Goal: Task Accomplishment & Management: Use online tool/utility

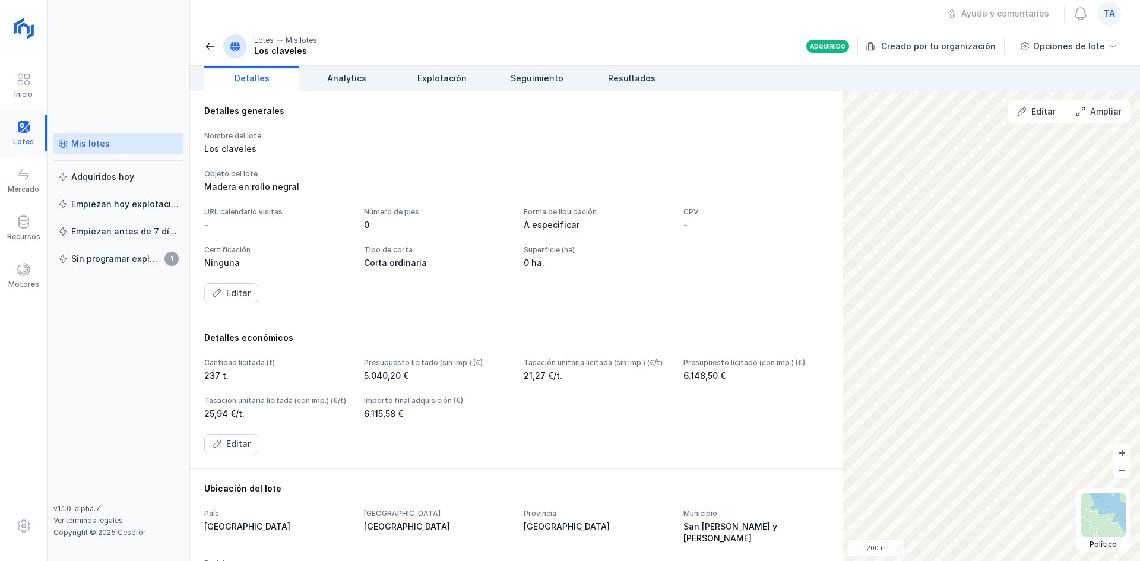
click at [16, 132] on div at bounding box center [23, 133] width 47 height 36
click at [428, 72] on link "Explotación" at bounding box center [441, 78] width 95 height 25
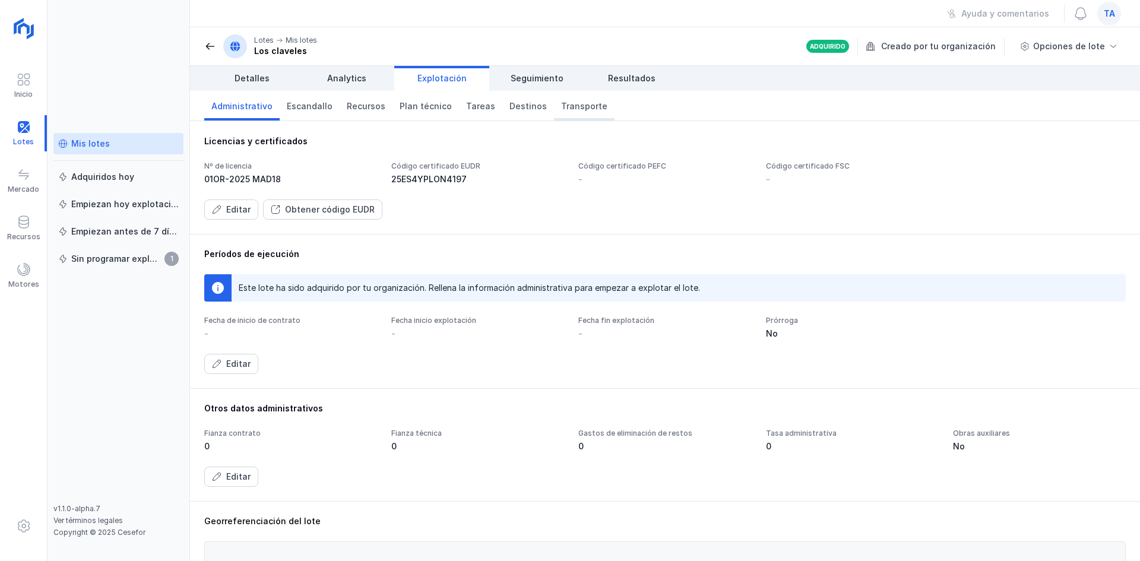
click at [564, 109] on span "Transporte" at bounding box center [584, 106] width 46 height 12
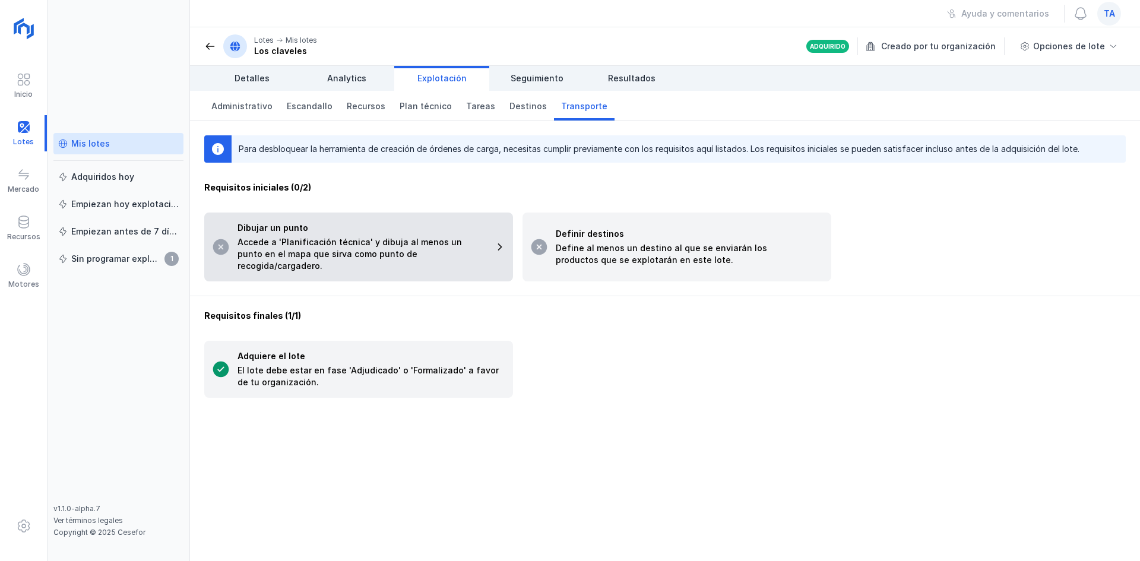
click at [392, 235] on div "Dibujar un punto Accede a 'Planificación técnica' y dibuja al menos un punto en…" at bounding box center [362, 247] width 249 height 50
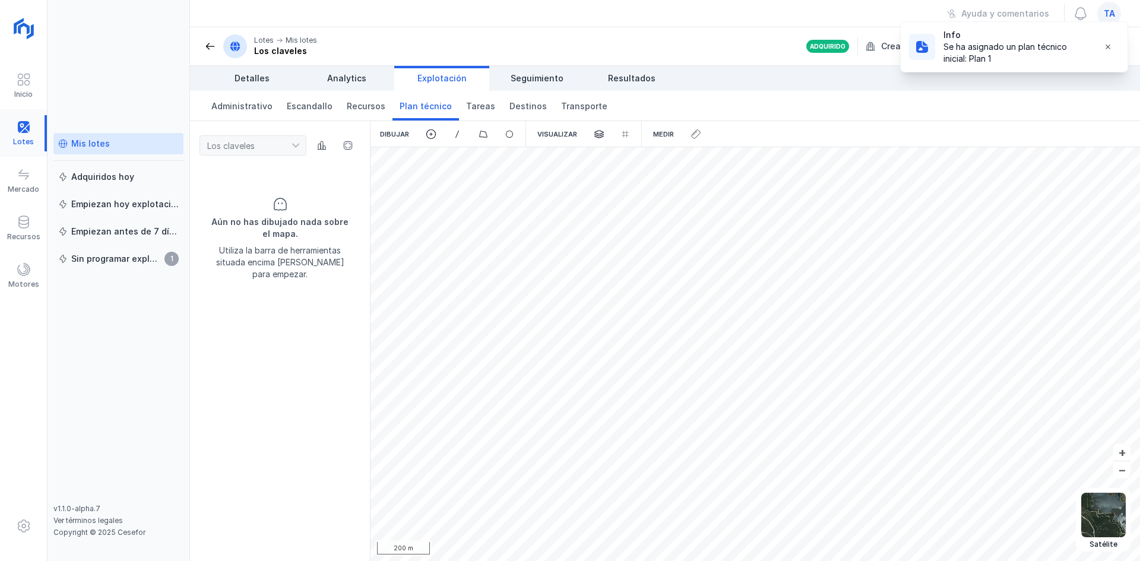
click at [29, 128] on div at bounding box center [23, 133] width 47 height 36
click at [147, 149] on div "Mis lotes" at bounding box center [118, 144] width 121 height 12
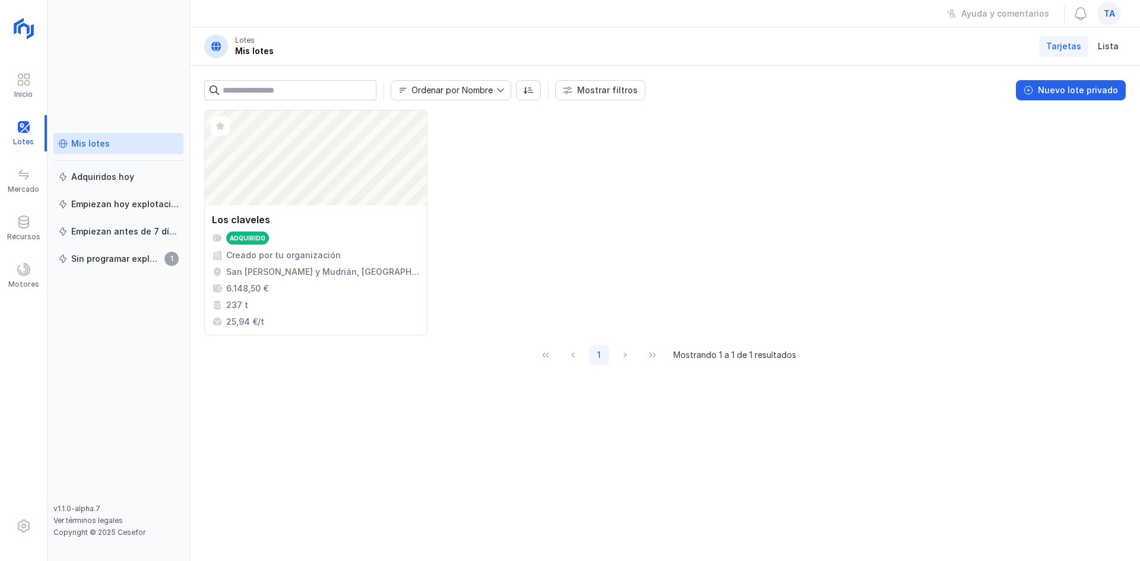
click at [1104, 13] on span "ta" at bounding box center [1109, 14] width 11 height 12
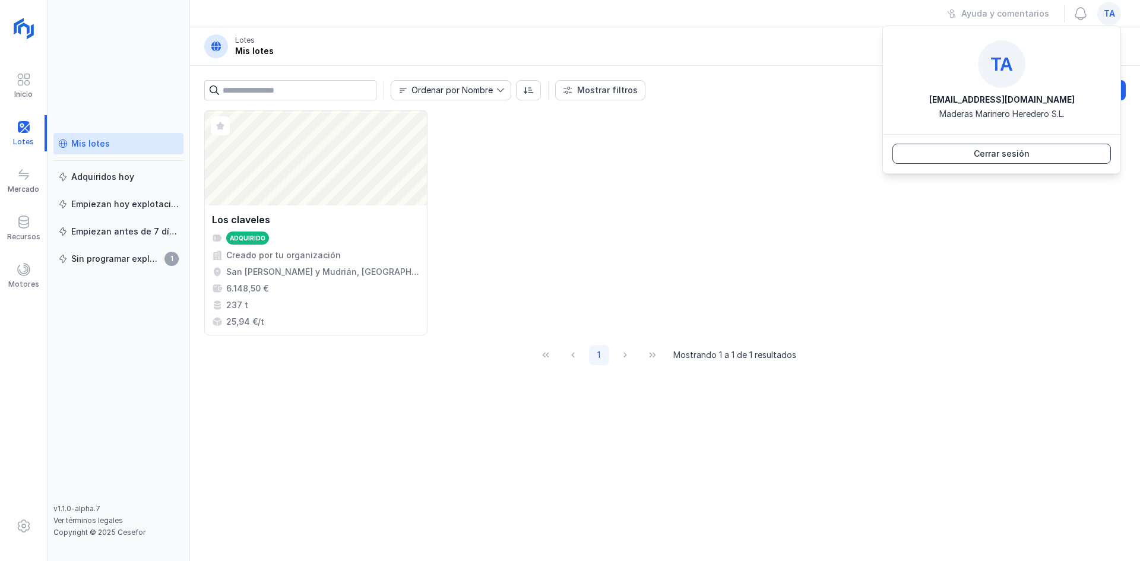
click at [1024, 157] on div "Cerrar sesión" at bounding box center [1002, 154] width 56 height 12
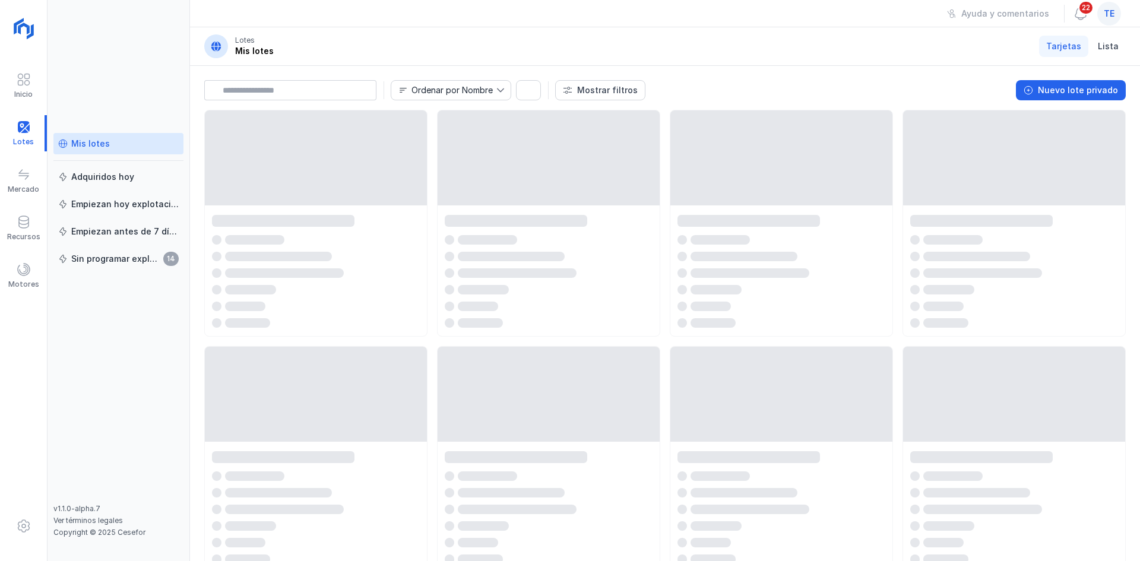
drag, startPoint x: 65, startPoint y: 182, endPoint x: 123, endPoint y: 167, distance: 59.5
click at [28, 131] on div at bounding box center [23, 133] width 47 height 36
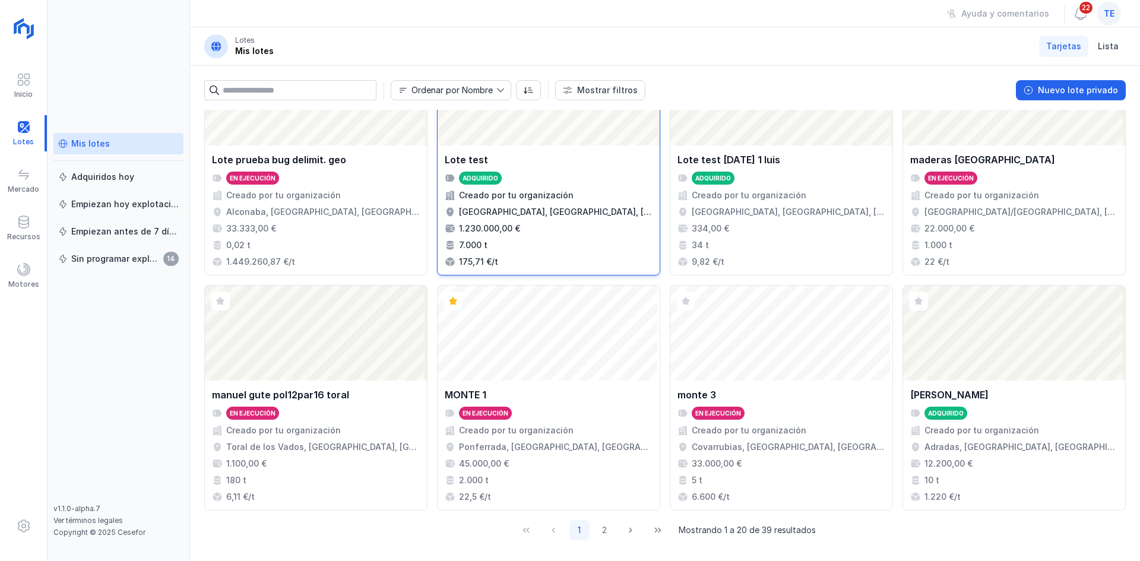
scroll to position [768, 0]
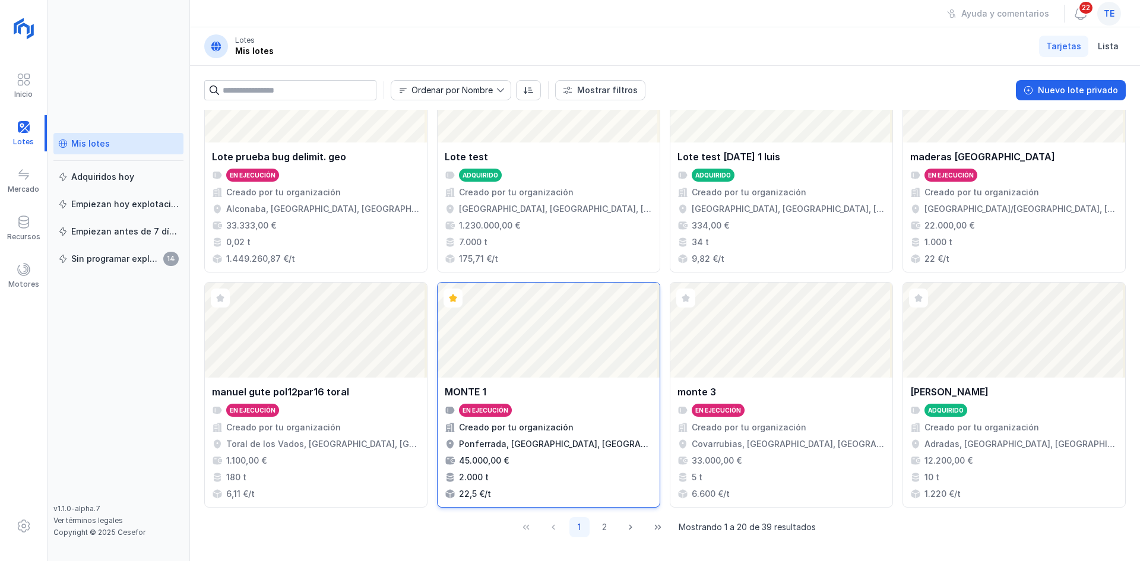
click at [533, 314] on div "Abrir lote" at bounding box center [549, 330] width 222 height 95
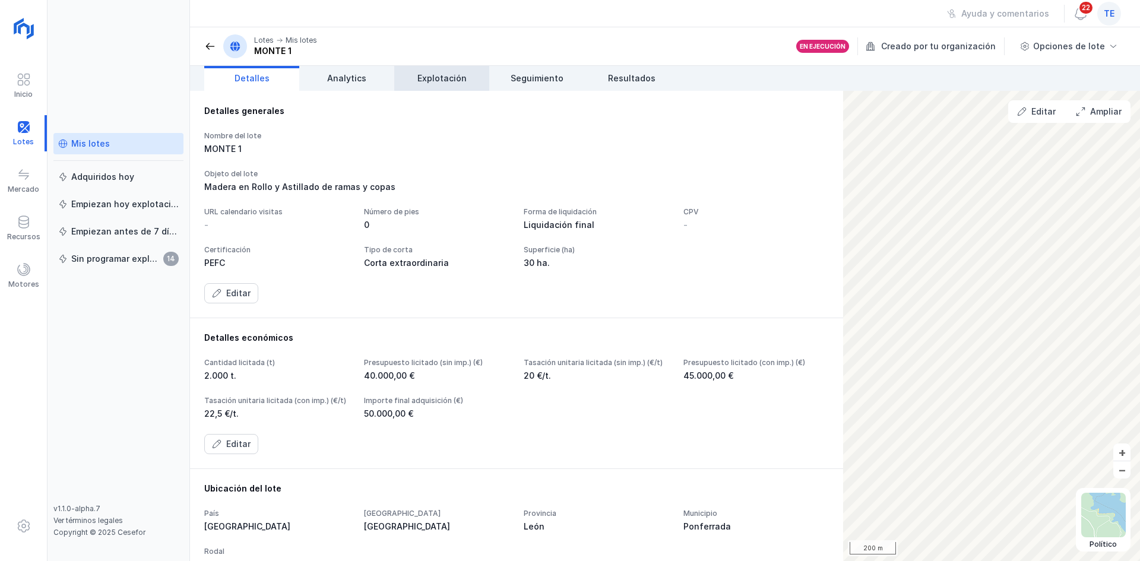
click at [457, 76] on span "Explotación" at bounding box center [441, 78] width 49 height 12
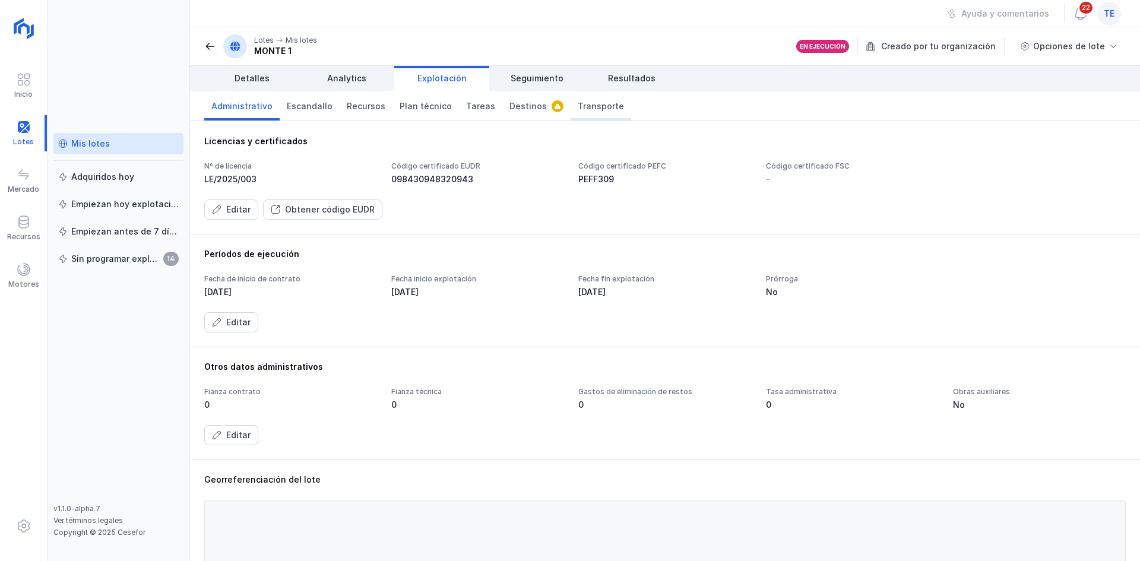
click at [603, 99] on link "Transporte" at bounding box center [601, 106] width 61 height 30
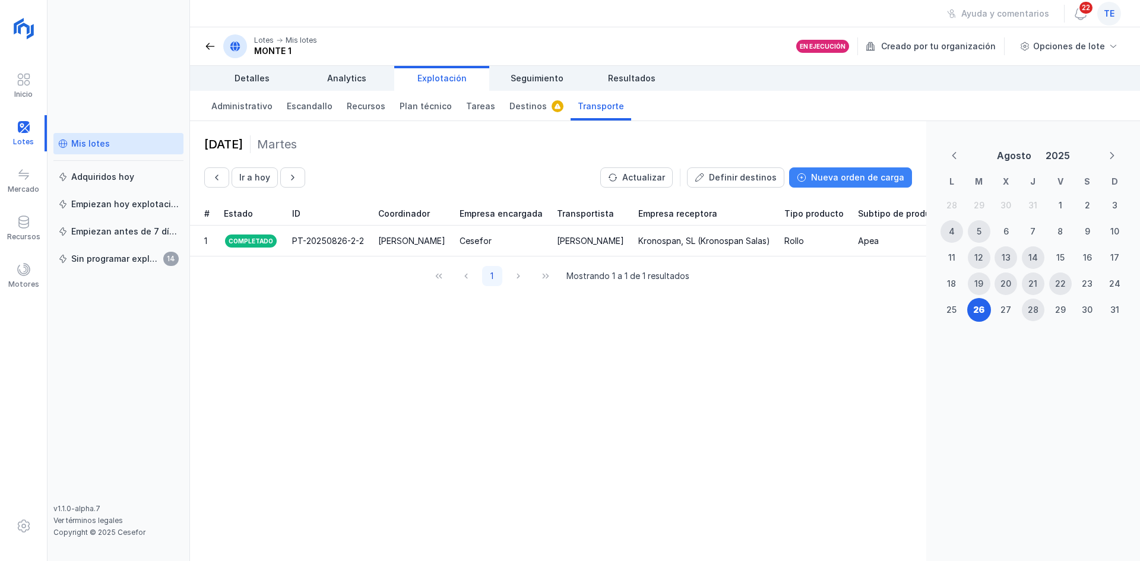
click at [870, 177] on div "Nueva orden de carga" at bounding box center [857, 178] width 93 height 12
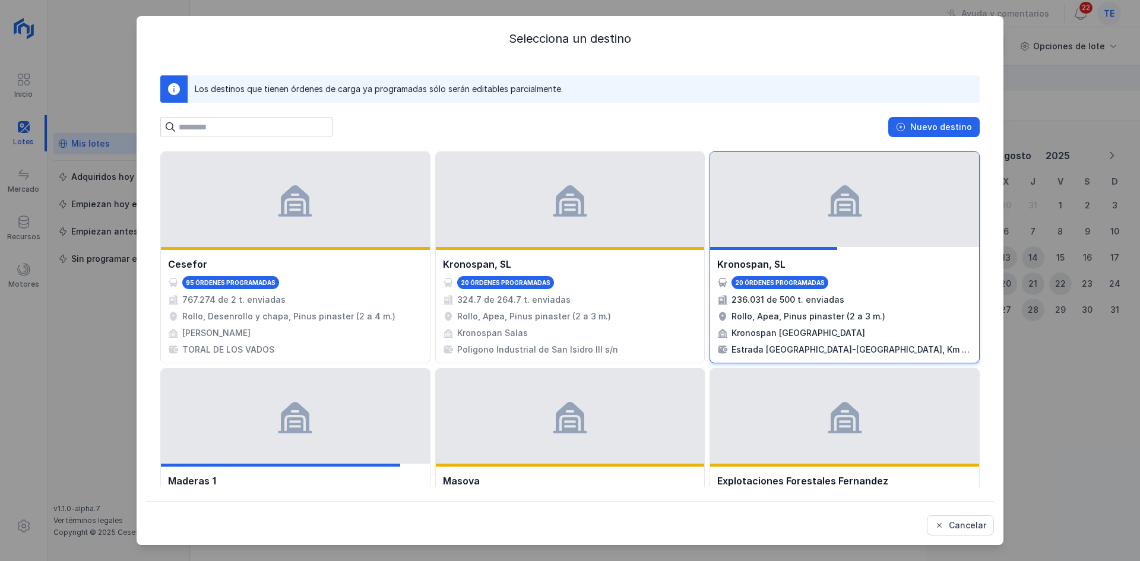
click at [791, 303] on div "236.031 de 500 t. enviadas" at bounding box center [788, 300] width 113 height 12
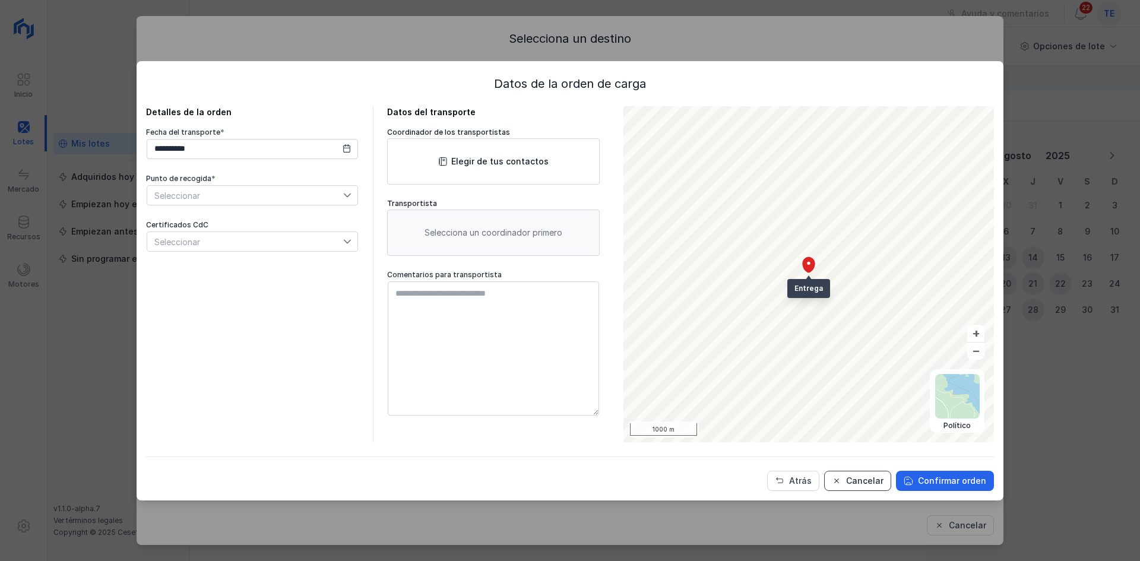
click at [872, 483] on div "Cancelar" at bounding box center [864, 481] width 37 height 12
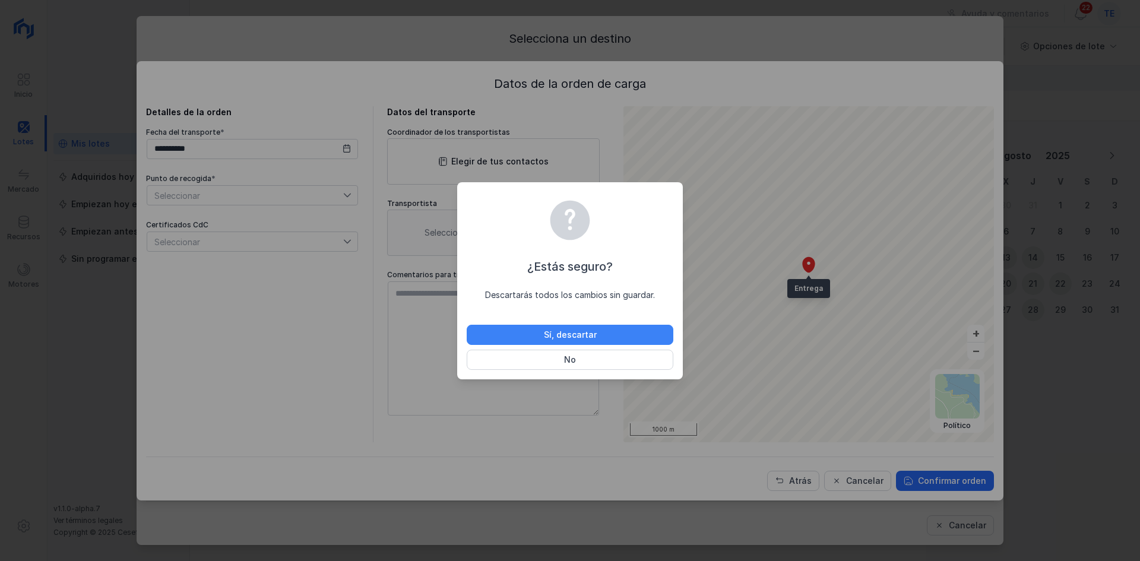
click at [588, 333] on div "Sí, descartar" at bounding box center [570, 335] width 53 height 12
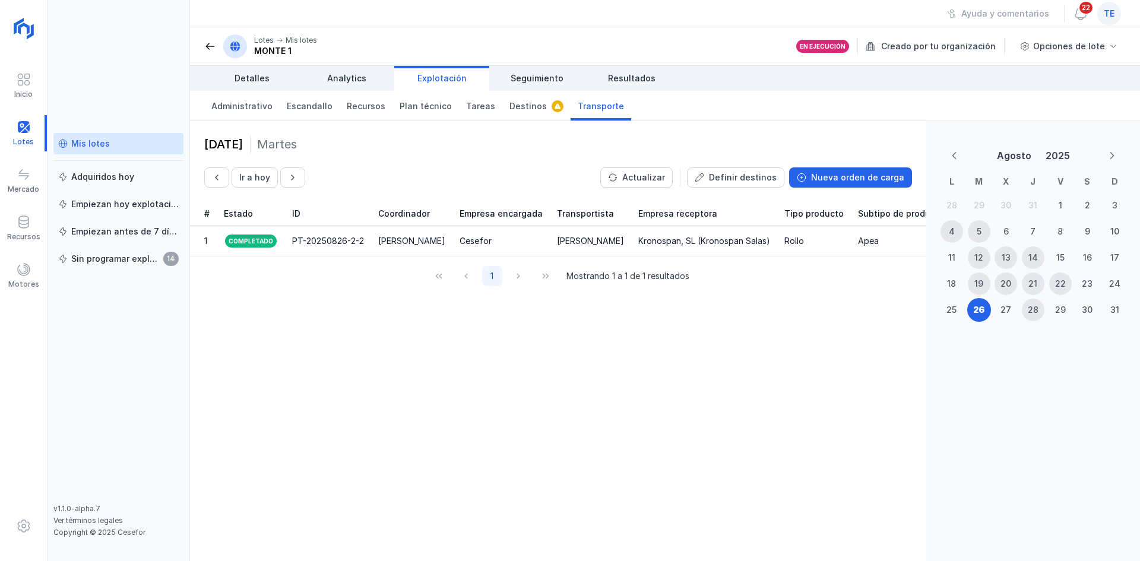
click at [822, 166] on div "26 agosto 2025 Martes Ir a hoy Actualizar Definir destinos Nueva orden de carga" at bounding box center [558, 161] width 708 height 52
click at [835, 188] on div "26 agosto 2025 Martes Ir a hoy Actualizar Definir destinos Nueva orden de carga" at bounding box center [558, 161] width 736 height 81
click at [838, 178] on div "Nueva orden de carga" at bounding box center [857, 178] width 93 height 12
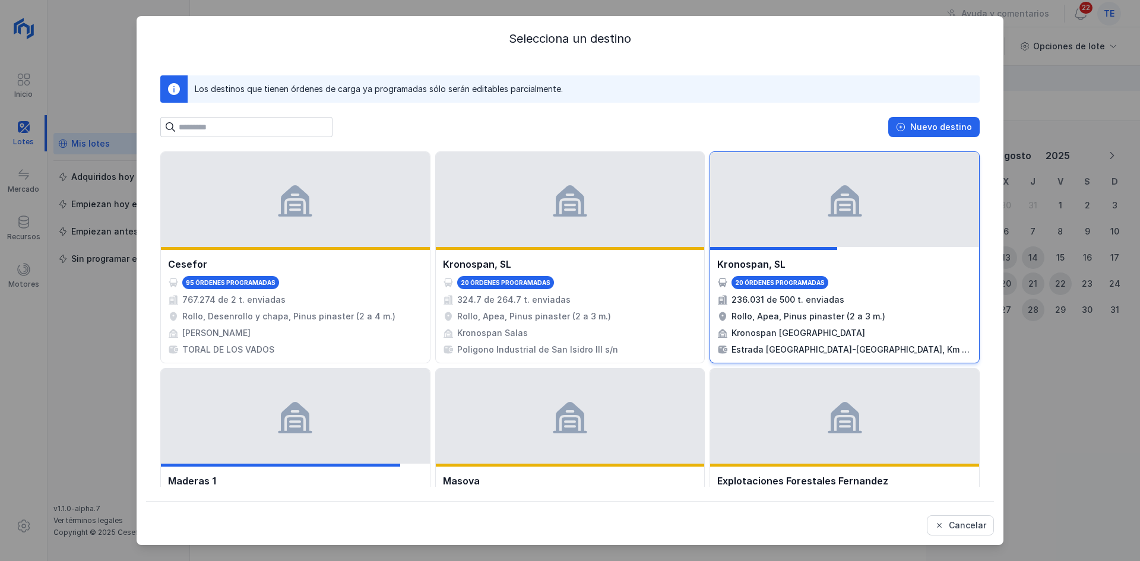
click at [943, 200] on div at bounding box center [844, 199] width 269 height 95
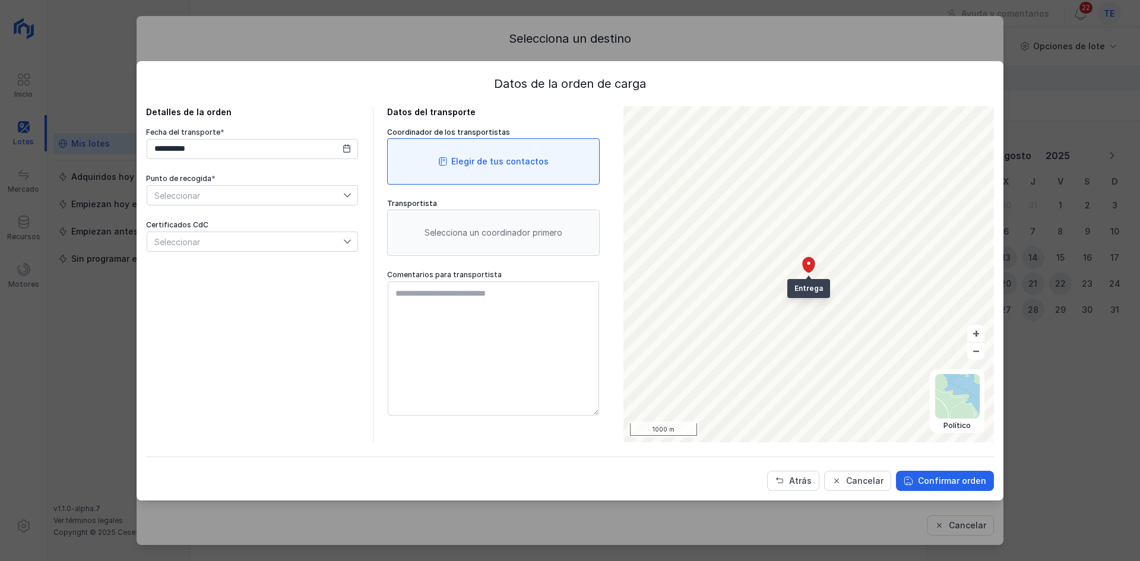
click at [477, 161] on div "Elegir de tus contactos" at bounding box center [499, 162] width 97 height 12
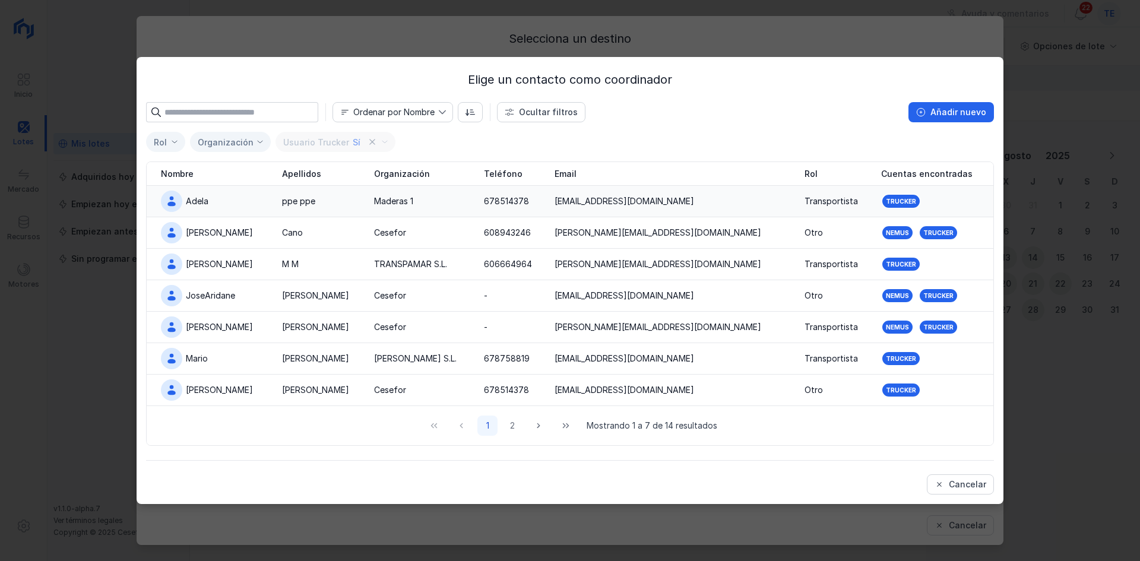
drag, startPoint x: 258, startPoint y: 238, endPoint x: 337, endPoint y: 227, distance: 79.8
click at [258, 238] on td "Alejandro" at bounding box center [211, 232] width 128 height 31
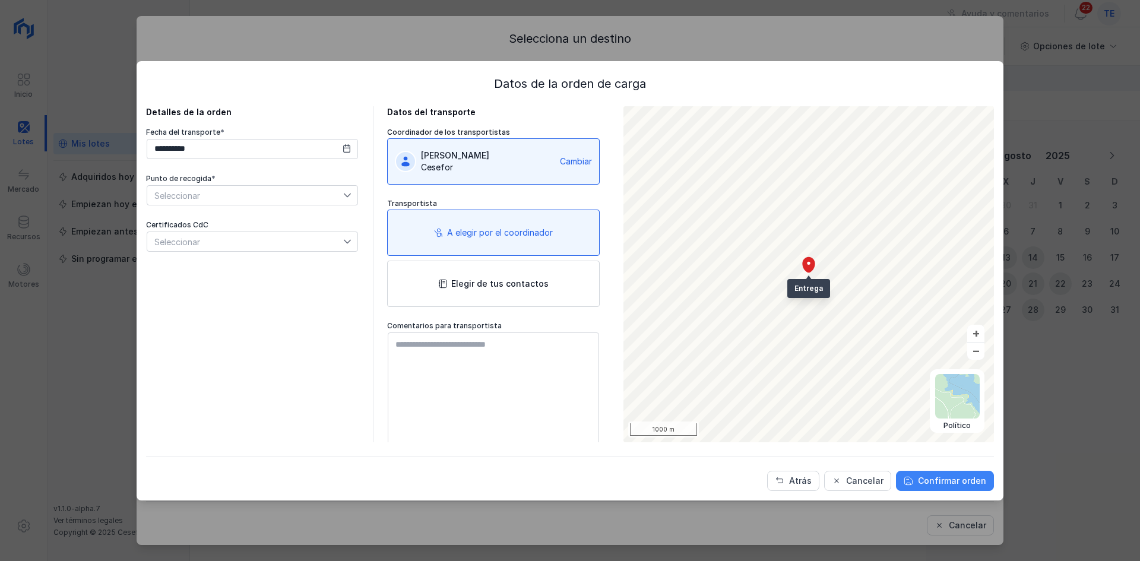
click at [951, 489] on button "Confirmar orden" at bounding box center [945, 481] width 98 height 20
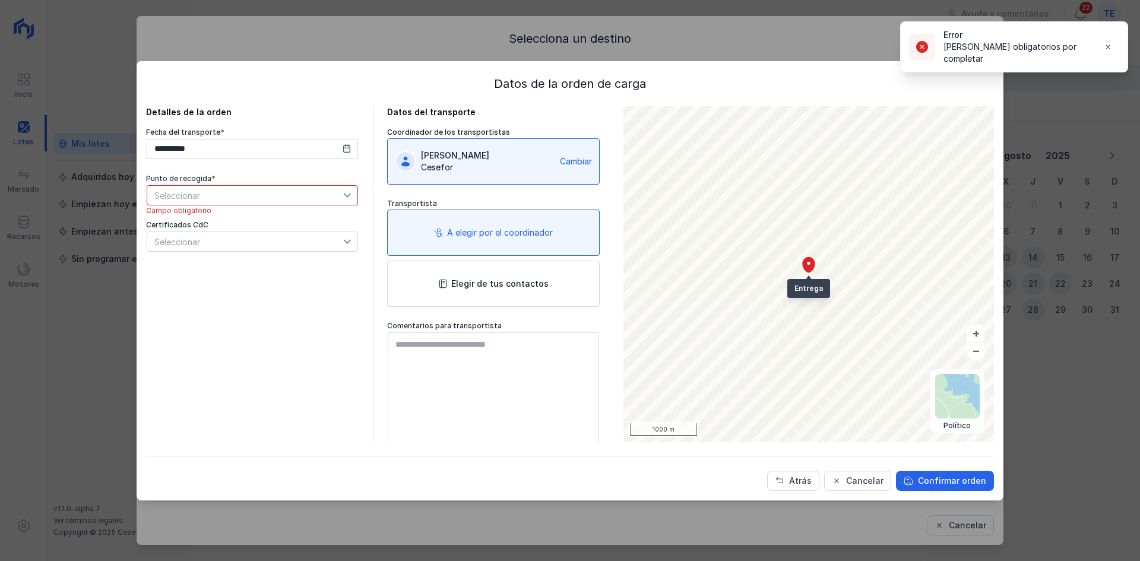
click at [326, 202] on span "Seleccionar" at bounding box center [245, 195] width 196 height 19
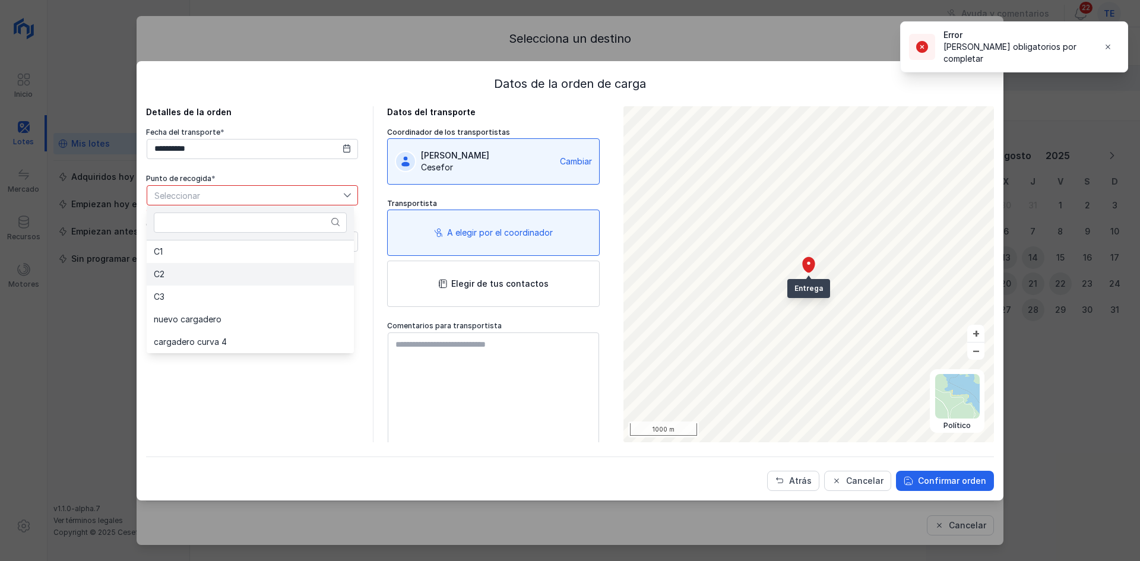
click at [315, 263] on li "C2" at bounding box center [250, 274] width 207 height 23
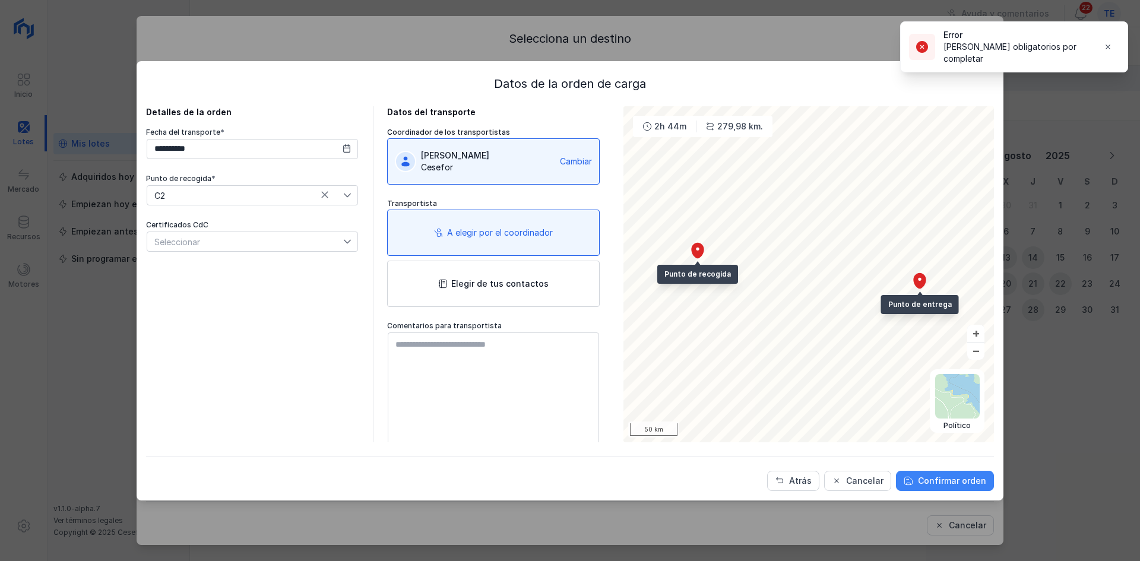
click at [961, 477] on div "Confirmar orden" at bounding box center [952, 481] width 68 height 12
